Goal: Find specific page/section: Find specific page/section

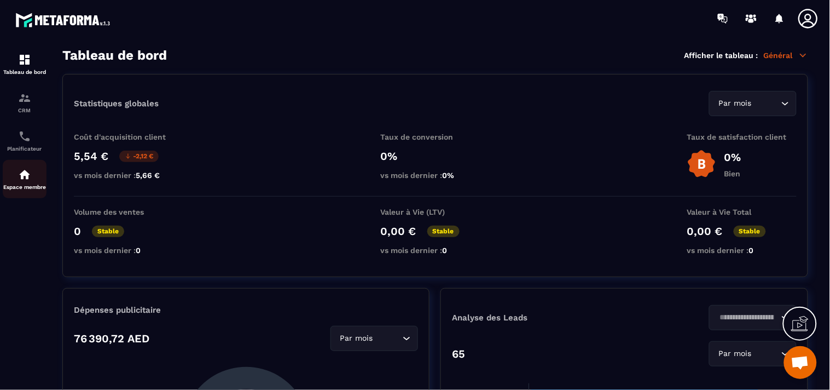
click at [24, 176] on img at bounding box center [24, 174] width 13 height 13
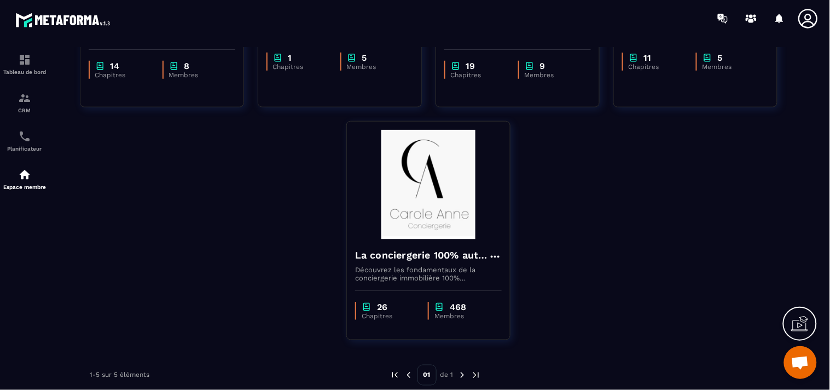
scroll to position [243, 0]
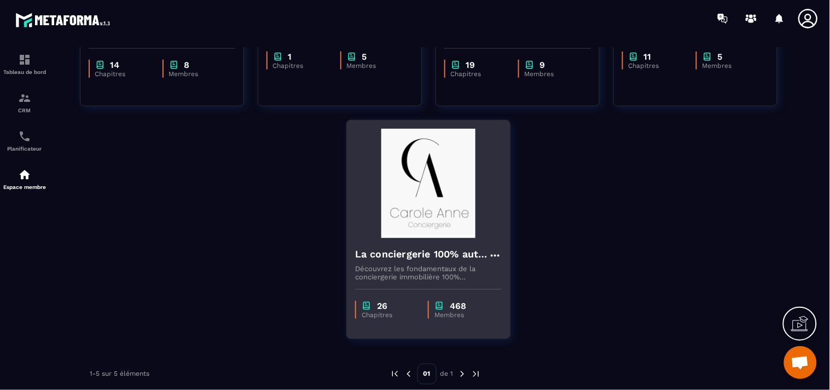
click at [430, 181] on img at bounding box center [428, 183] width 147 height 109
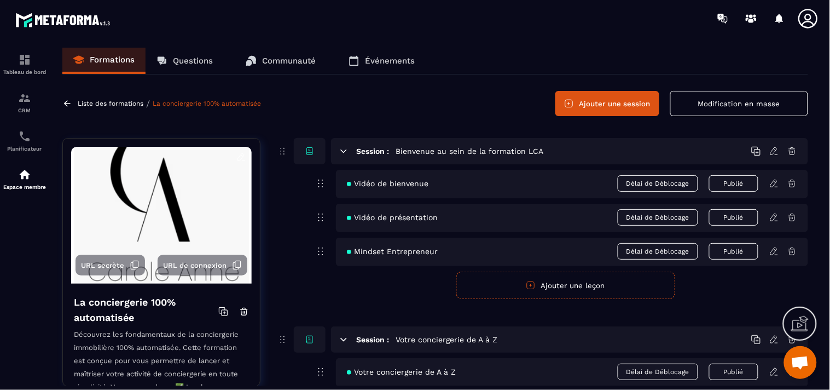
click at [195, 61] on p "Questions" at bounding box center [193, 61] width 40 height 10
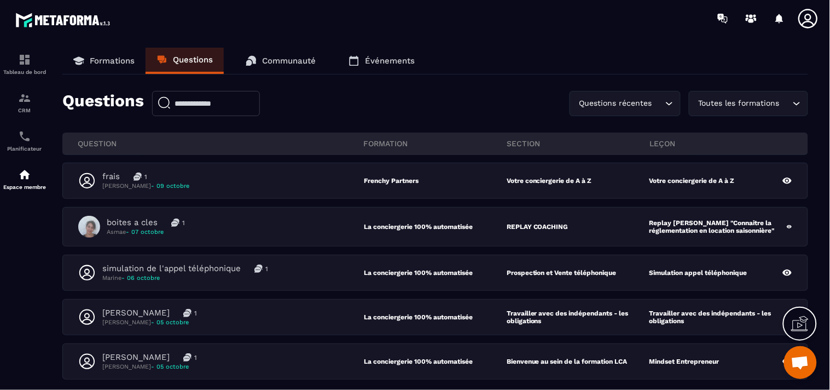
click at [97, 61] on p "Formations" at bounding box center [112, 61] width 45 height 10
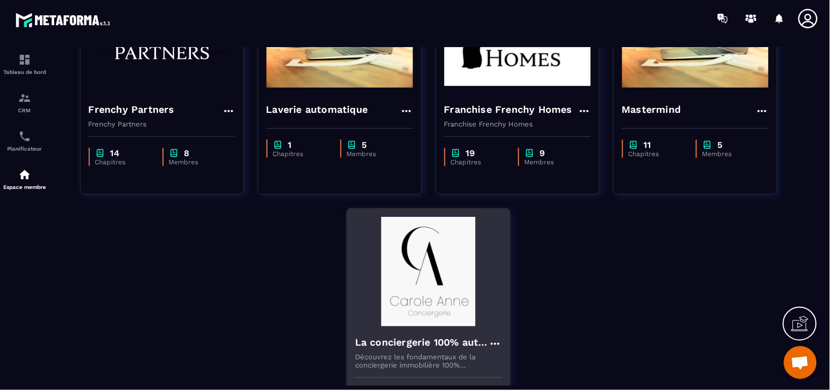
scroll to position [243, 0]
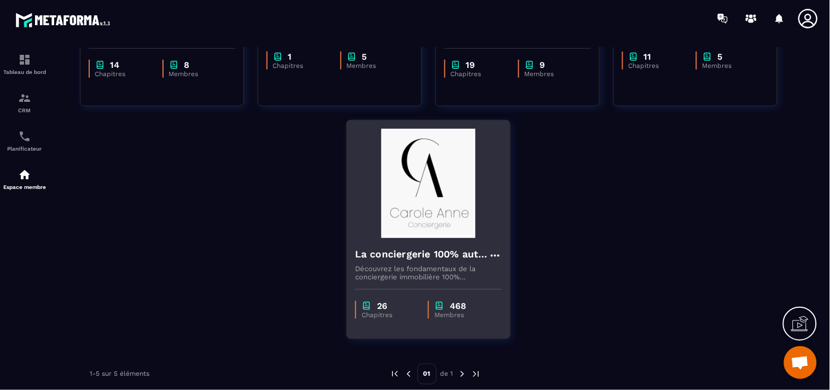
click at [415, 192] on img at bounding box center [428, 183] width 147 height 109
